Goal: Find contact information: Find contact information

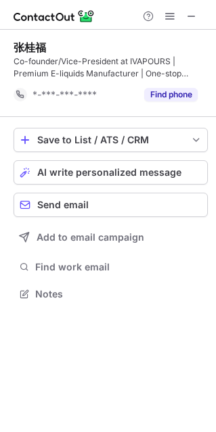
scroll to position [284, 215]
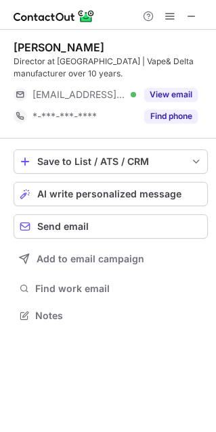
scroll to position [306, 215]
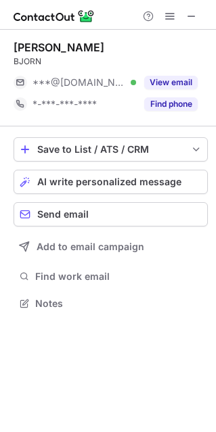
scroll to position [7, 7]
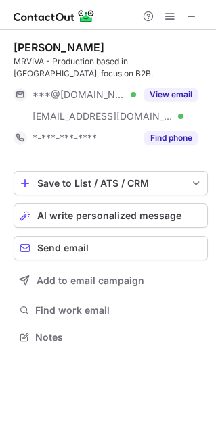
scroll to position [293, 215]
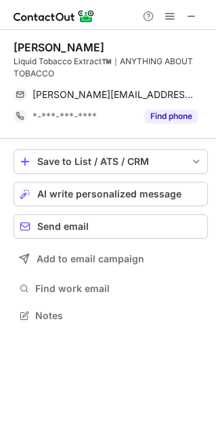
scroll to position [306, 215]
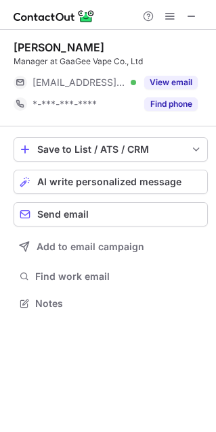
scroll to position [7, 7]
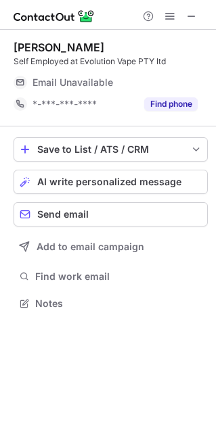
scroll to position [293, 215]
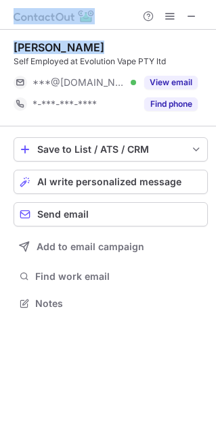
drag, startPoint x: 93, startPoint y: 44, endPoint x: -20, endPoint y: 49, distance: 113.0
click at [0, 49] on html "Adrian Naidoo Self Employed at Evolution Vape PTY ltd ***@gmail.com Verified Vi…" at bounding box center [108, 216] width 216 height 432
copy div "Adrian Naidoo"
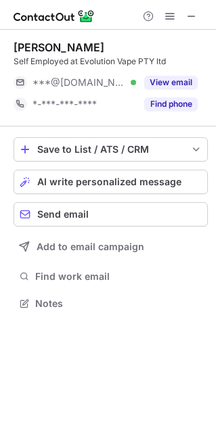
click at [100, 27] on div at bounding box center [108, 15] width 216 height 30
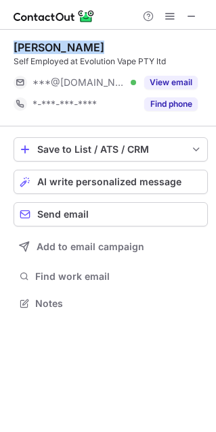
drag, startPoint x: 93, startPoint y: 45, endPoint x: 16, endPoint y: 47, distance: 77.1
click at [16, 47] on div "Adrian Naidoo" at bounding box center [111, 48] width 194 height 14
copy div "Adrian Naidoo"
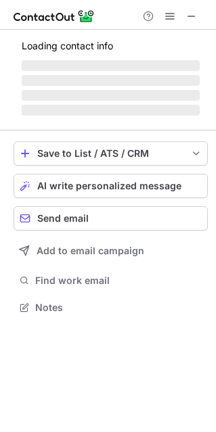
scroll to position [7, 7]
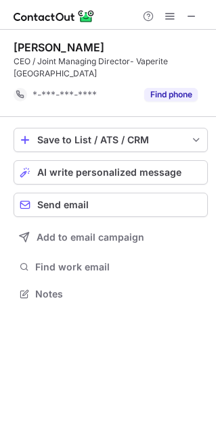
scroll to position [284, 215]
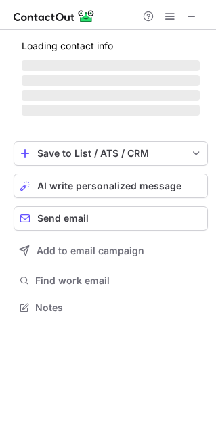
scroll to position [315, 215]
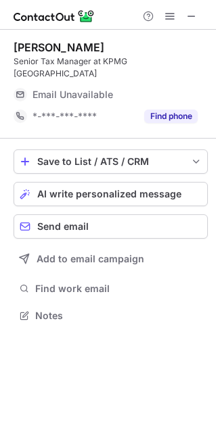
scroll to position [293, 215]
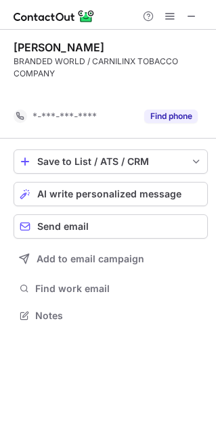
scroll to position [284, 215]
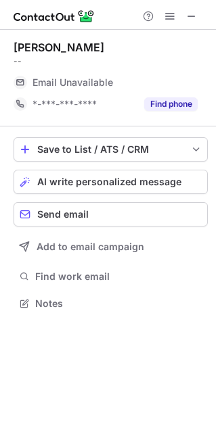
scroll to position [293, 215]
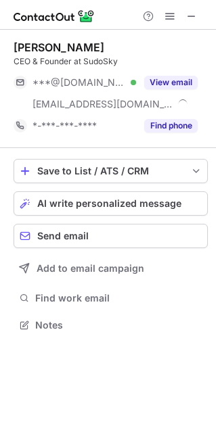
scroll to position [315, 215]
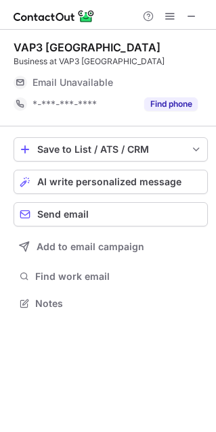
scroll to position [7, 7]
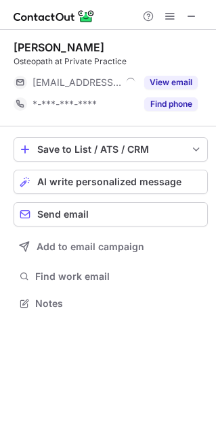
scroll to position [7, 7]
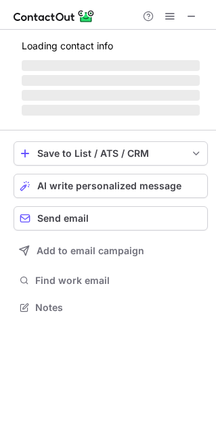
scroll to position [7, 7]
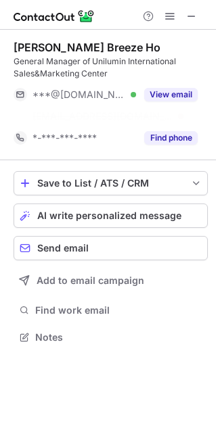
scroll to position [306, 215]
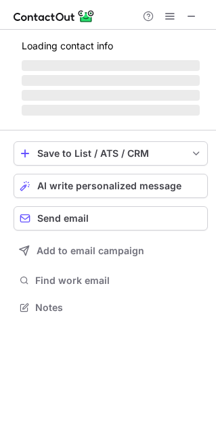
scroll to position [7, 7]
